Goal: Find specific page/section: Find specific page/section

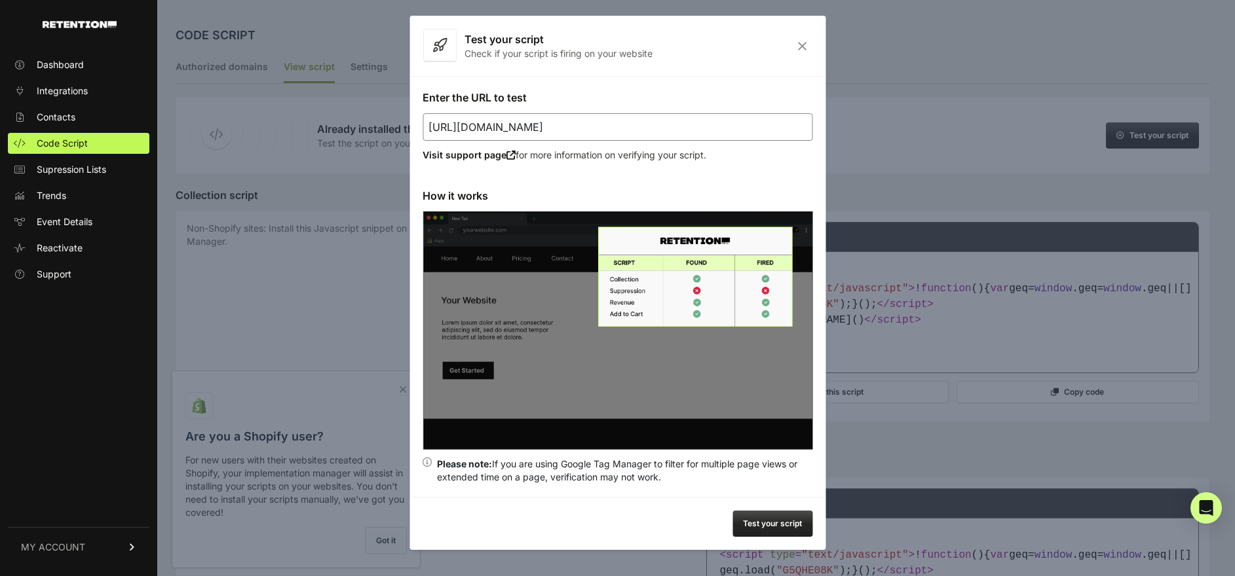
scroll to position [3, 0]
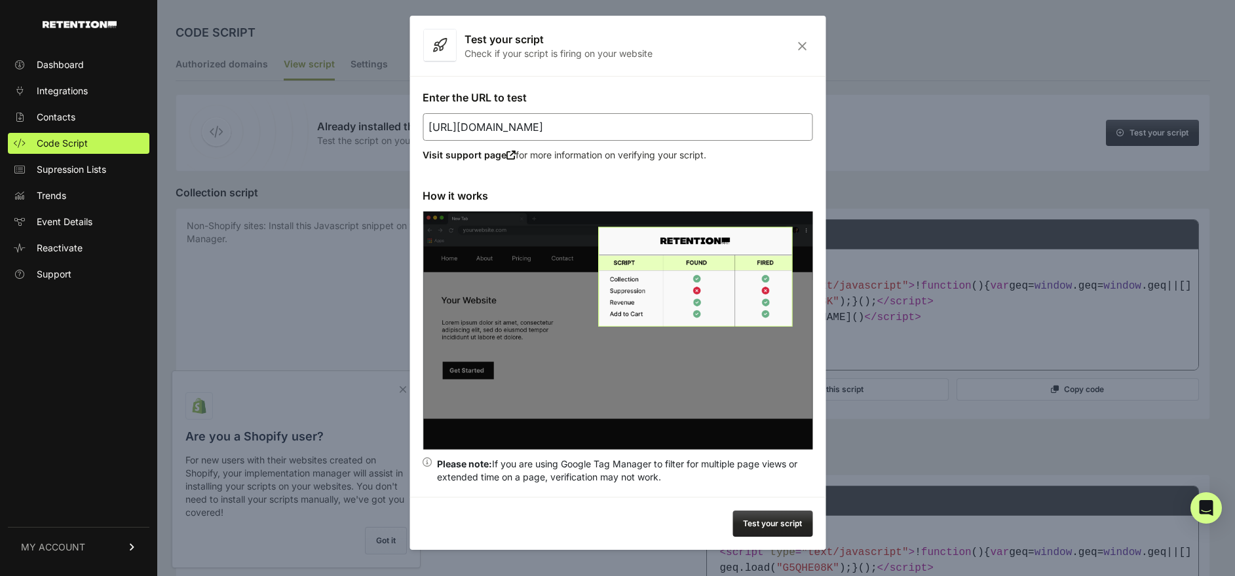
click at [812, 44] on icon "Close" at bounding box center [802, 46] width 20 height 11
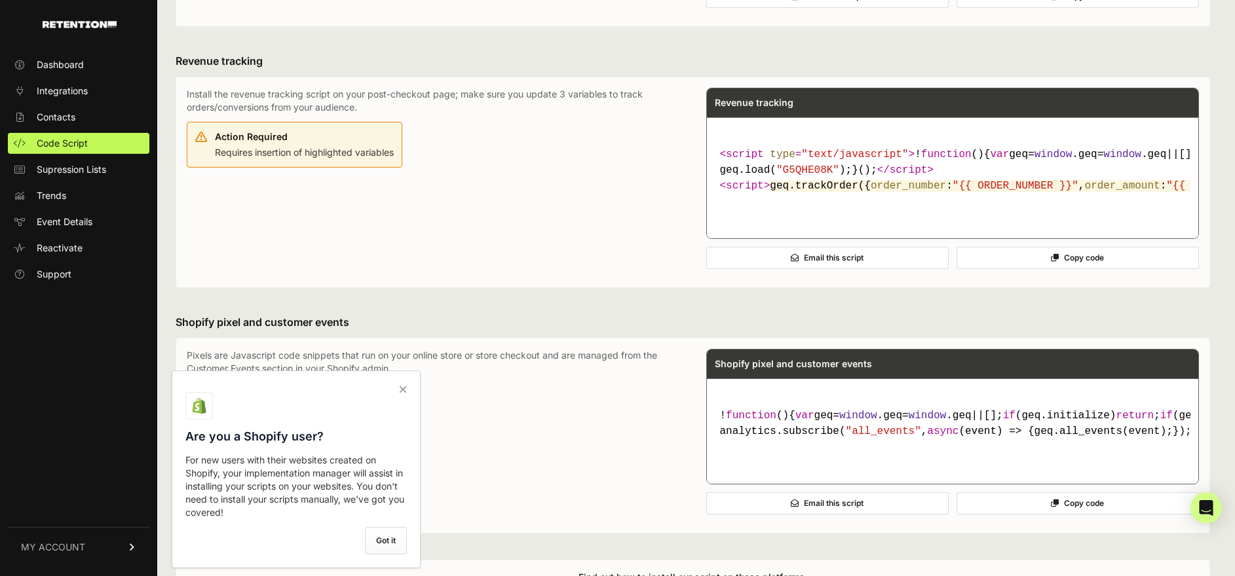
scroll to position [818, 0]
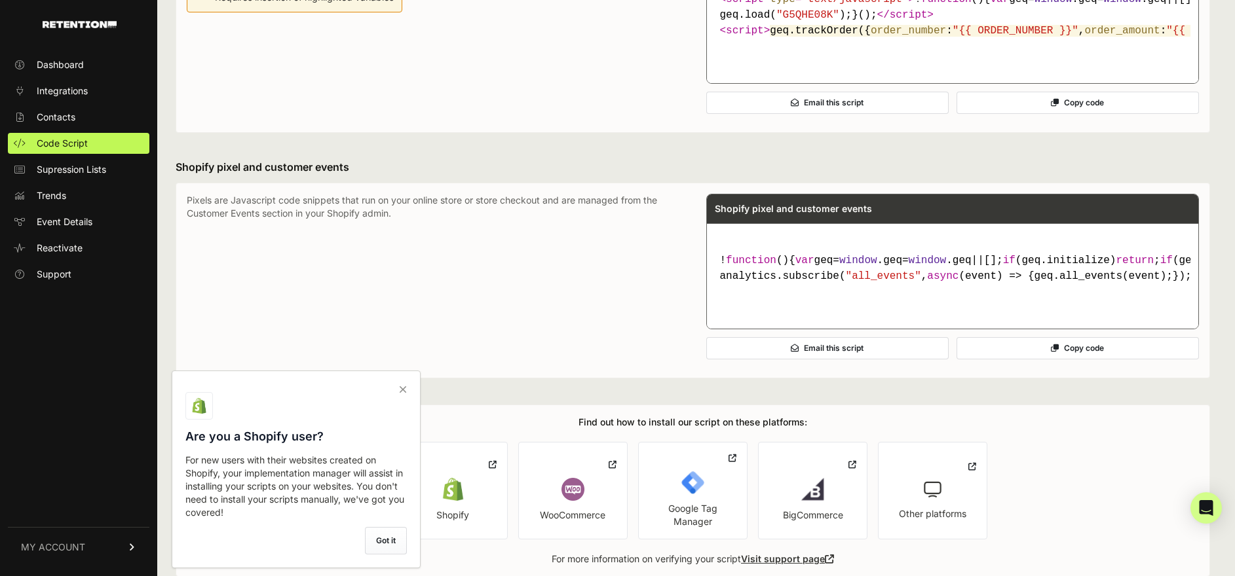
click at [402, 387] on icon at bounding box center [403, 389] width 18 height 21
click at [0, 0] on input "checkbox" at bounding box center [0, 0] width 0 height 0
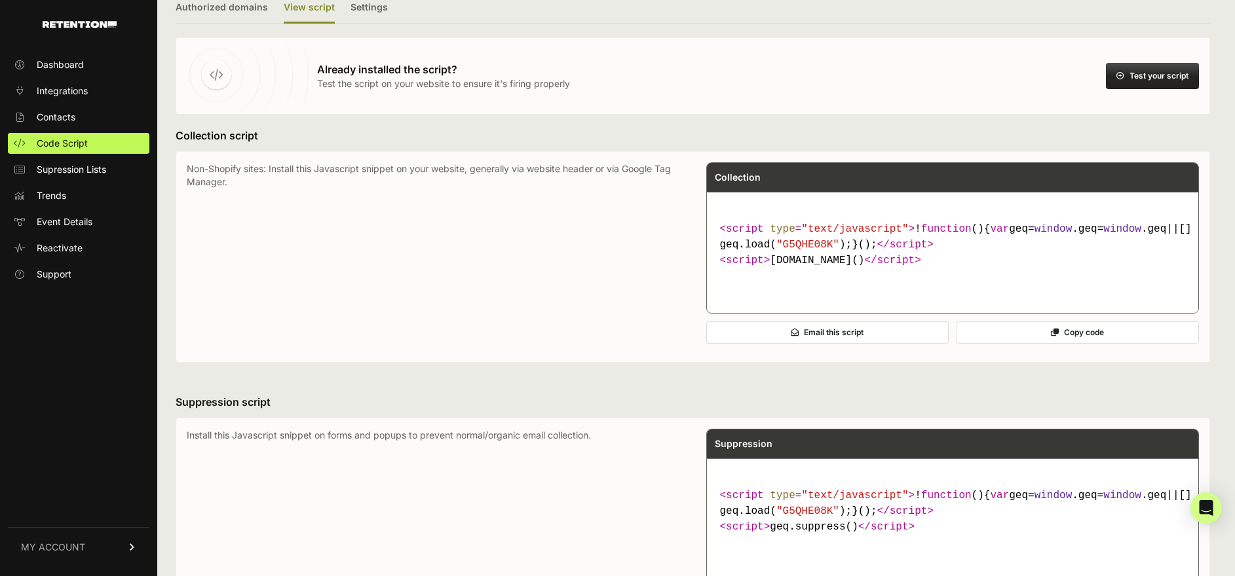
scroll to position [0, 0]
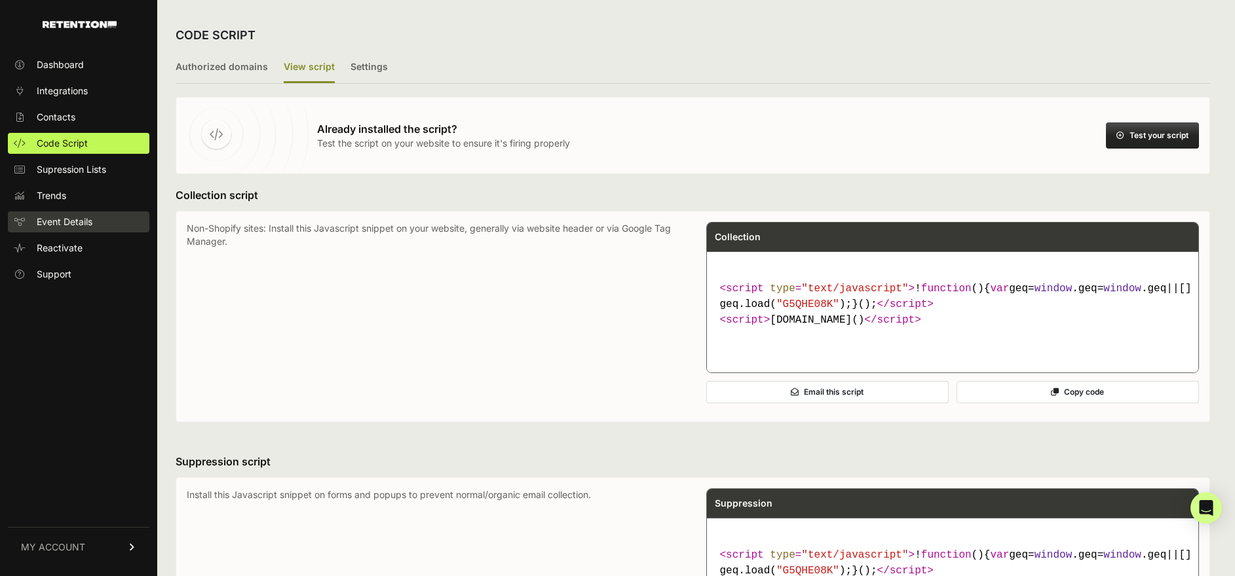
click at [55, 229] on link "Event Details" at bounding box center [79, 222] width 142 height 21
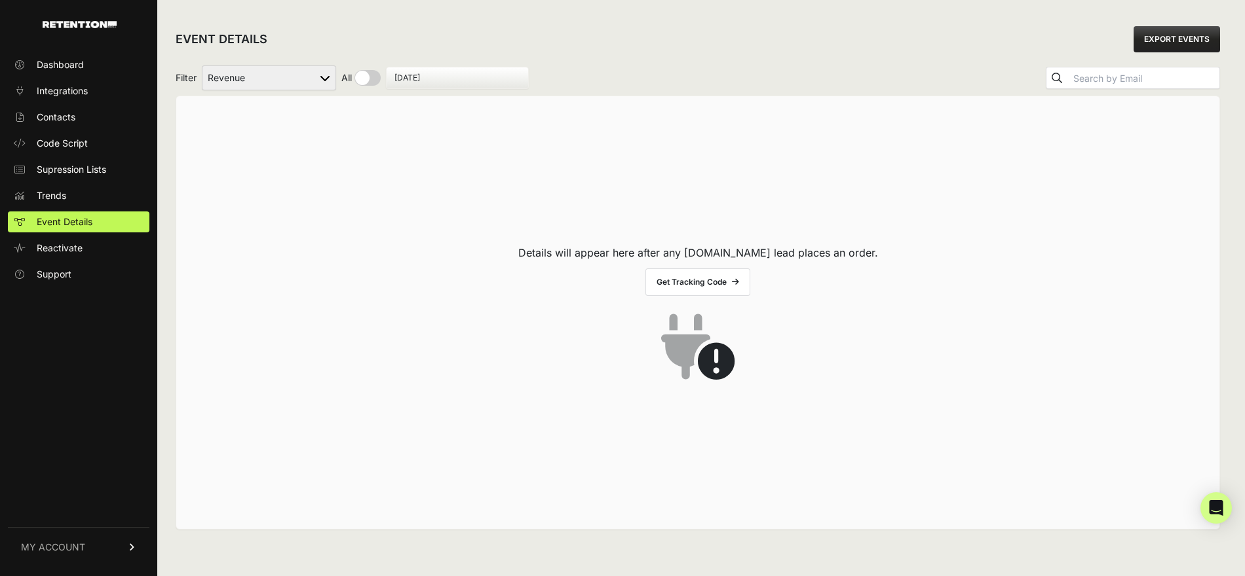
click at [282, 78] on select "Active on Site Reclaim Added to Cart Reclaim Checkout Started Reclaim Revenue V…" at bounding box center [269, 78] width 134 height 25
select select "Active on Site Reclaim"
click at [202, 66] on select "Active on Site Reclaim Added to Cart Reclaim Checkout Started Reclaim Revenue V…" at bounding box center [269, 78] width 134 height 25
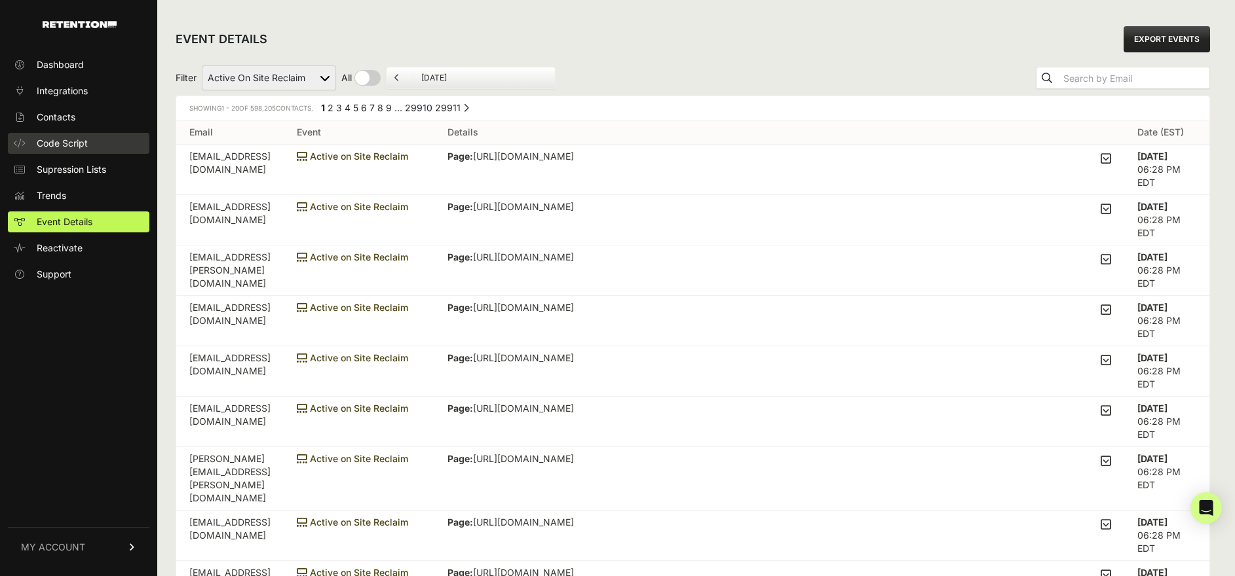
click at [77, 143] on span "Code Script" at bounding box center [62, 143] width 51 height 13
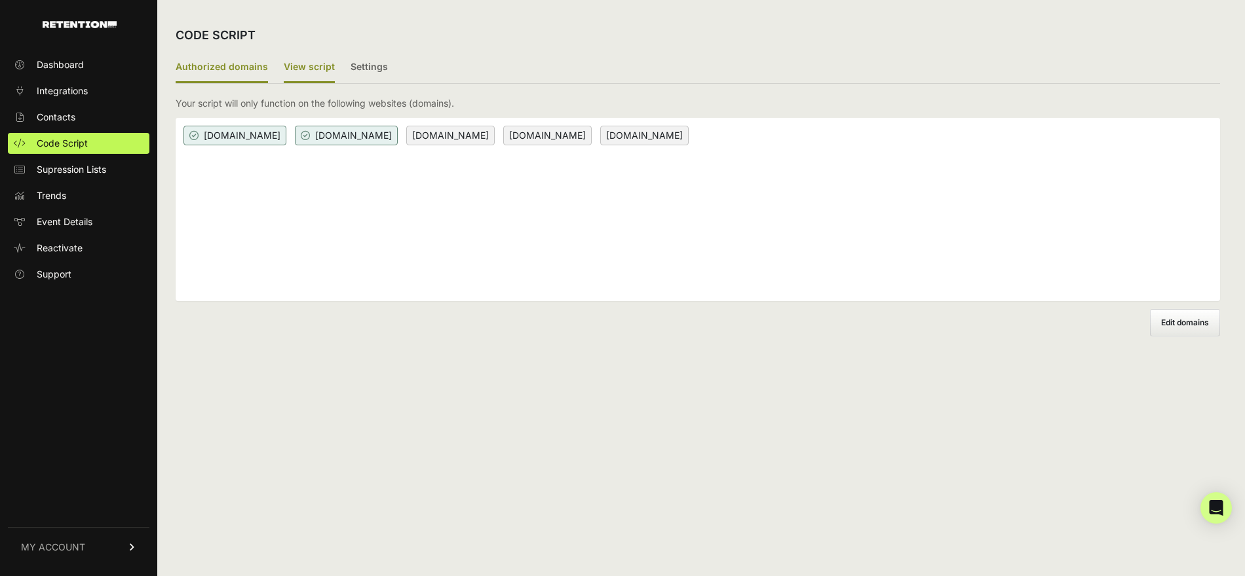
click at [285, 58] on label "View script" at bounding box center [309, 67] width 51 height 31
click at [0, 0] on input "View script" at bounding box center [0, 0] width 0 height 0
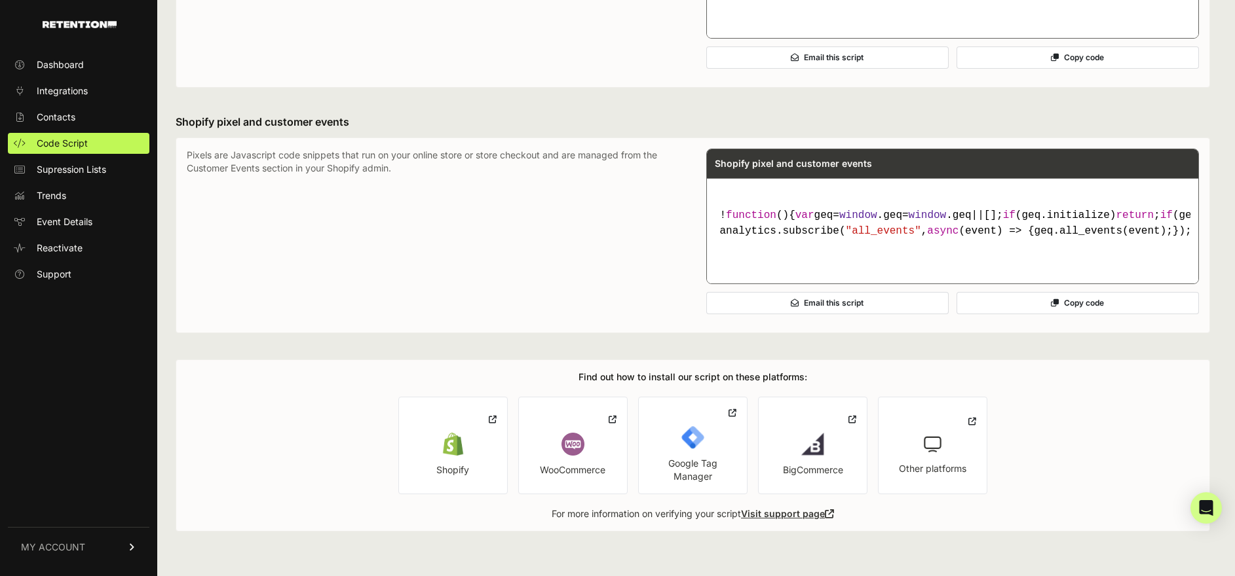
scroll to position [747, 0]
